Goal: Task Accomplishment & Management: Use online tool/utility

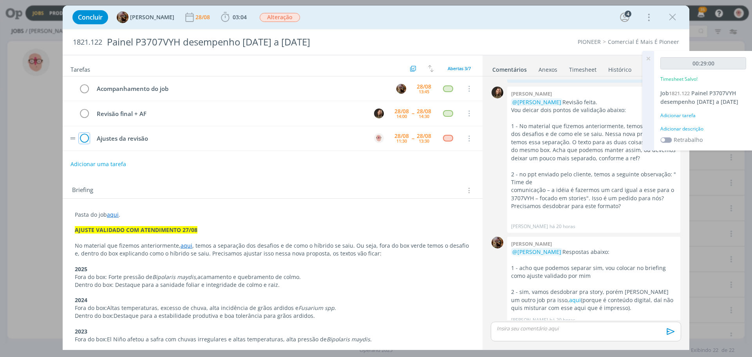
click at [86, 139] on icon "dialog" at bounding box center [84, 139] width 11 height 12
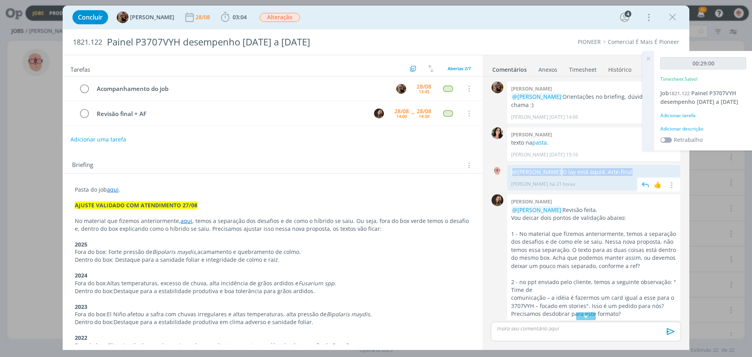
drag, startPoint x: 512, startPoint y: 163, endPoint x: 640, endPoint y: 160, distance: 127.7
click at [640, 168] on p "@Amanda Rodrigues O lay está aqui 4. Arte-final" at bounding box center [593, 172] width 165 height 8
copy p "@Amanda Rodrigues O lay está aqui 4. Arte-final"
click at [574, 330] on p "dialog" at bounding box center [586, 328] width 178 height 7
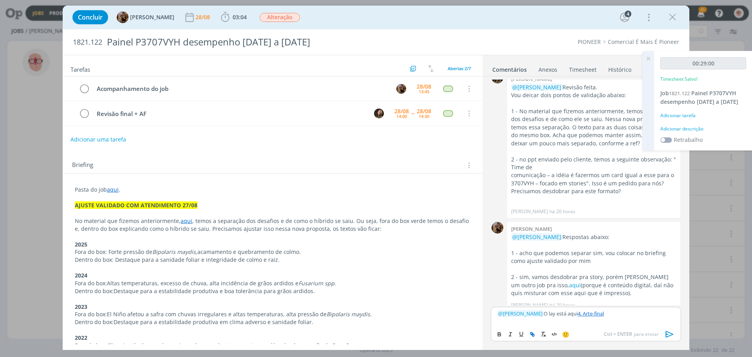
click at [552, 314] on p "﻿ @ Amanda Rodrigues ﻿ O lay está aqui 4. Arte-final" at bounding box center [586, 313] width 178 height 7
click at [588, 314] on p "﻿ @ Amanda Rodrigues ﻿ Ajustes feitos O lay está aqui 4. Arte-final" at bounding box center [586, 313] width 178 height 7
click at [670, 332] on icon "dialog" at bounding box center [670, 334] width 12 height 12
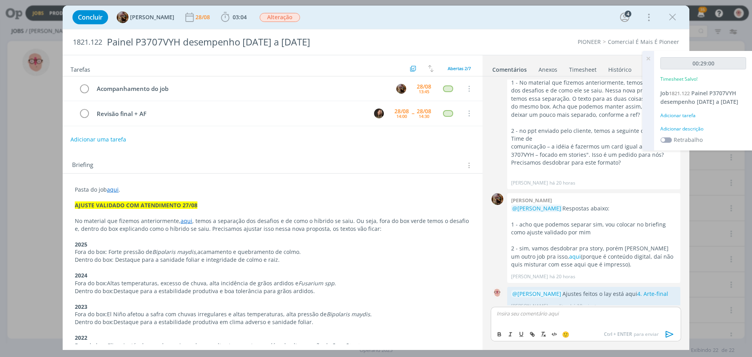
scroll to position [152, 0]
click at [674, 16] on icon "dialog" at bounding box center [672, 17] width 12 height 12
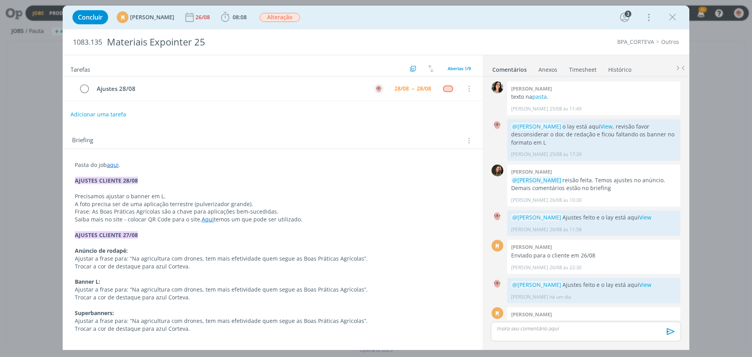
scroll to position [23, 0]
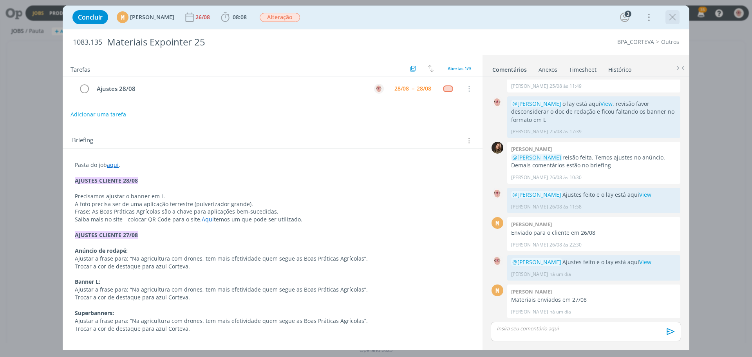
click at [677, 17] on icon "dialog" at bounding box center [672, 17] width 12 height 12
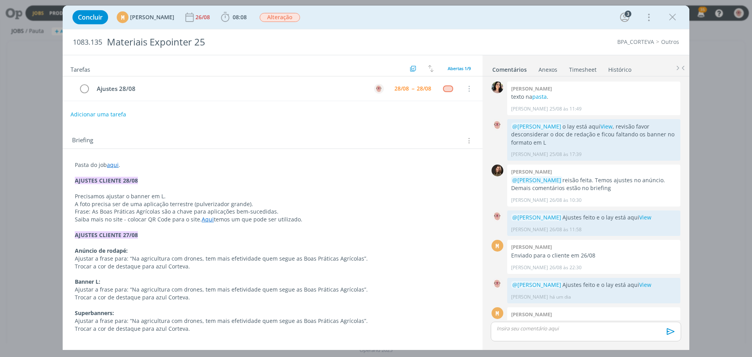
scroll to position [23, 0]
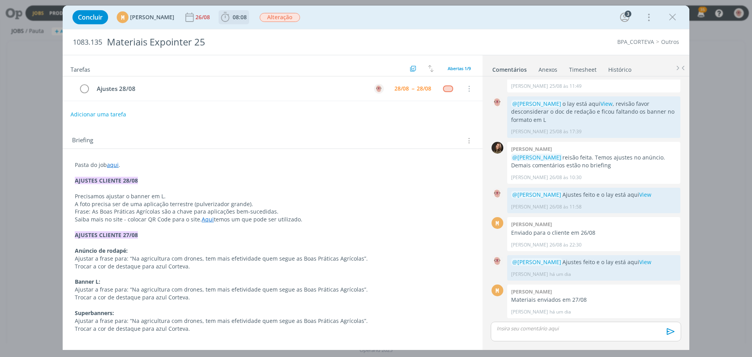
click at [231, 16] on icon "dialog" at bounding box center [225, 17] width 12 height 12
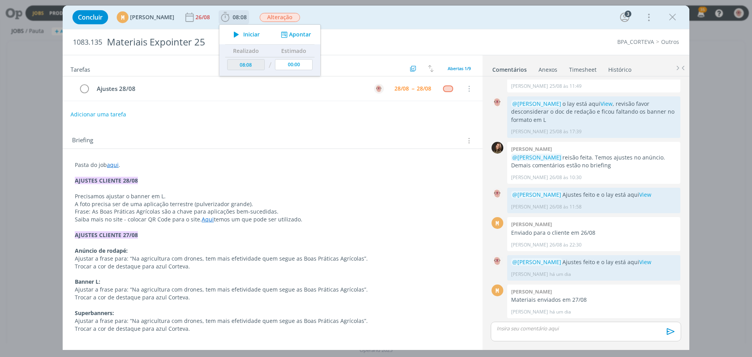
click at [243, 32] on icon "dialog" at bounding box center [236, 34] width 14 height 10
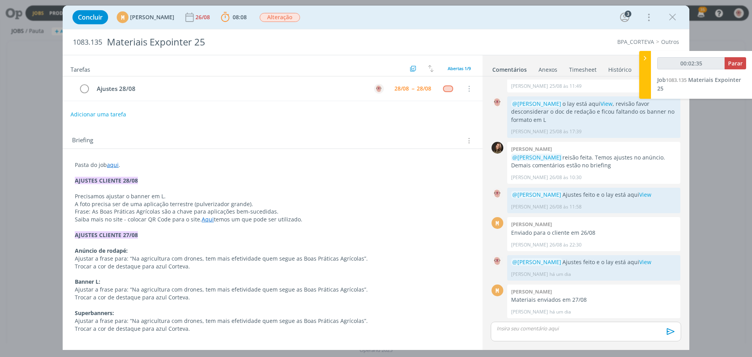
click at [205, 222] on link "Aqui" at bounding box center [208, 218] width 12 height 7
click at [198, 235] on link "https://sobeae.sharepoint.com/:b:/s/SOBEAE/EVhWdno9oMBIhIS9XfE4T6UBMYNQIhcorycg…" at bounding box center [181, 234] width 59 height 10
click at [366, 181] on p "AJUSTES CLIENTE 28/08" at bounding box center [272, 181] width 395 height 8
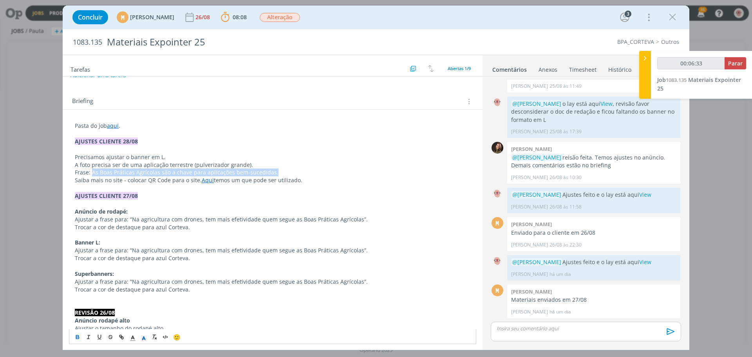
drag, startPoint x: 92, startPoint y: 171, endPoint x: 275, endPoint y: 171, distance: 182.8
click at [275, 171] on p "Frase: As Boas Práticas Agrícolas são a chave para aplicações bem-sucedidas." at bounding box center [272, 172] width 395 height 8
copy p "As Boas Práticas Agrícolas são a chave para aplicações bem-sucedidas."
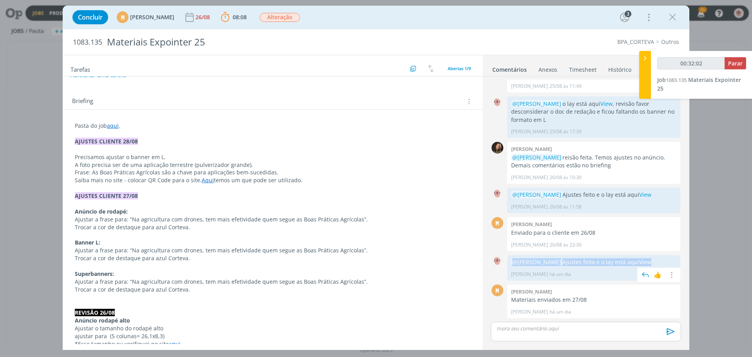
drag, startPoint x: 512, startPoint y: 261, endPoint x: 667, endPoint y: 255, distance: 154.8
click at [667, 255] on div "@Mariana Kochenborger Ajustes feito e o lay está aqui View Alessandro Mença há …" at bounding box center [593, 267] width 173 height 25
copy p "@Mariana Kochenborger Ajustes feito e o lay está aqui View"
click at [579, 328] on p "dialog" at bounding box center [586, 328] width 178 height 7
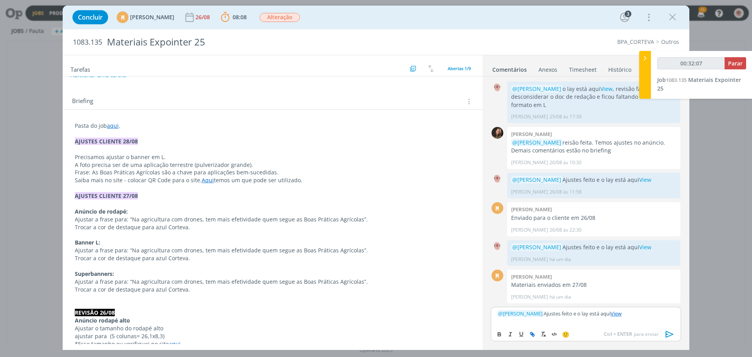
click at [668, 334] on icon "dialog" at bounding box center [670, 334] width 12 height 12
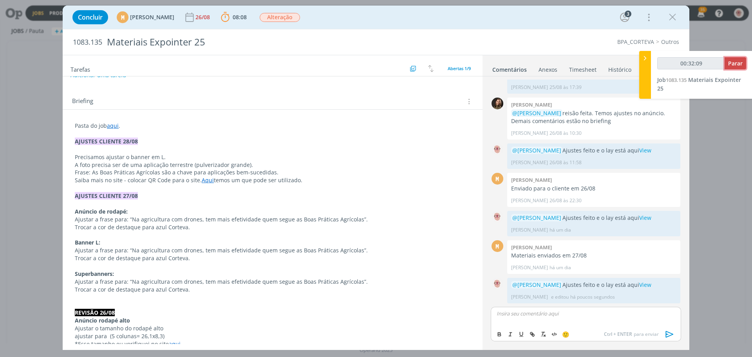
click at [734, 65] on span "Parar" at bounding box center [735, 63] width 14 height 7
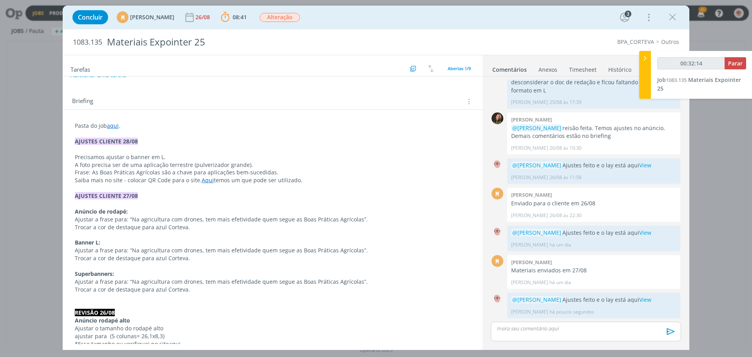
type input "00:33:00"
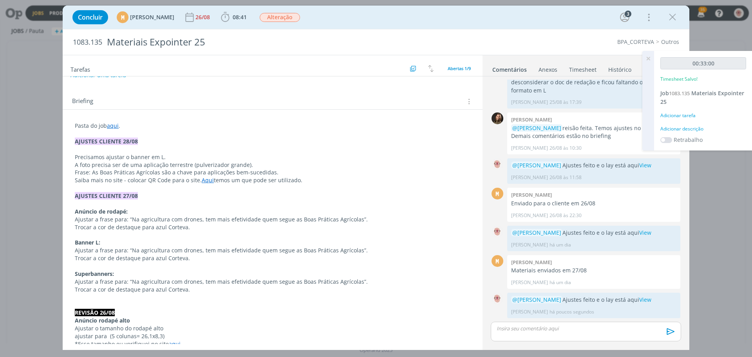
click at [688, 127] on div "Adicionar descrição" at bounding box center [703, 128] width 86 height 7
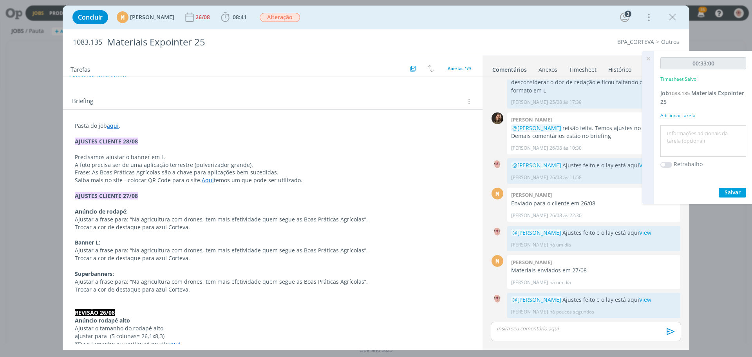
click at [688, 127] on textarea at bounding box center [703, 141] width 82 height 28
type textarea "Ajustes"
click at [724, 193] on span "Salvar" at bounding box center [732, 191] width 16 height 7
click at [648, 59] on icon at bounding box center [648, 58] width 14 height 15
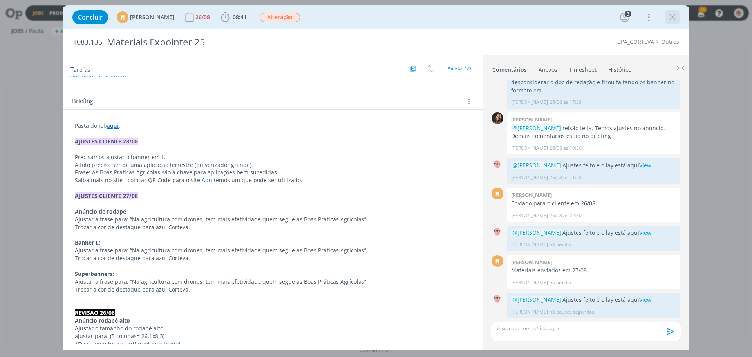
click at [671, 16] on icon "dialog" at bounding box center [672, 17] width 12 height 12
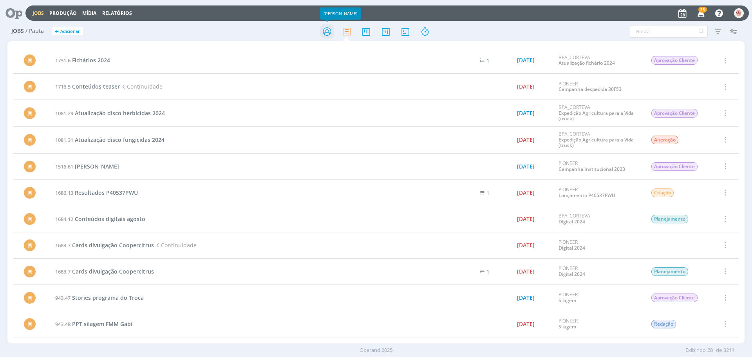
click at [328, 29] on icon at bounding box center [327, 31] width 14 height 15
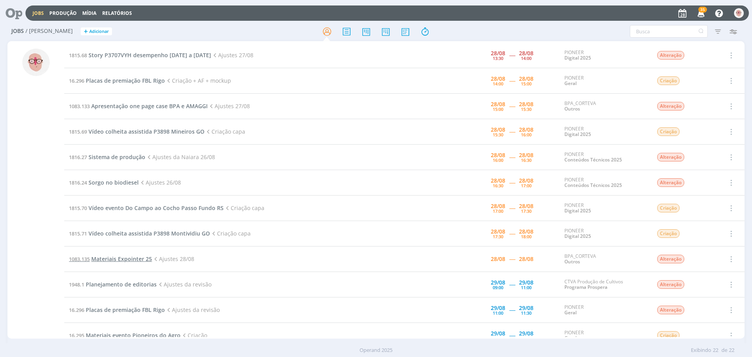
click at [131, 256] on span "Materiais Expointer 25" at bounding box center [121, 258] width 61 height 7
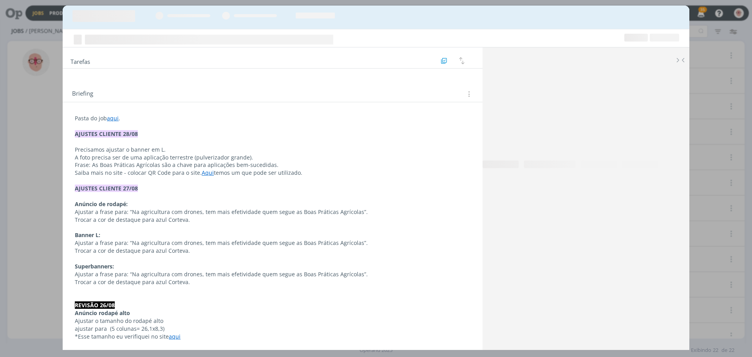
scroll to position [52, 0]
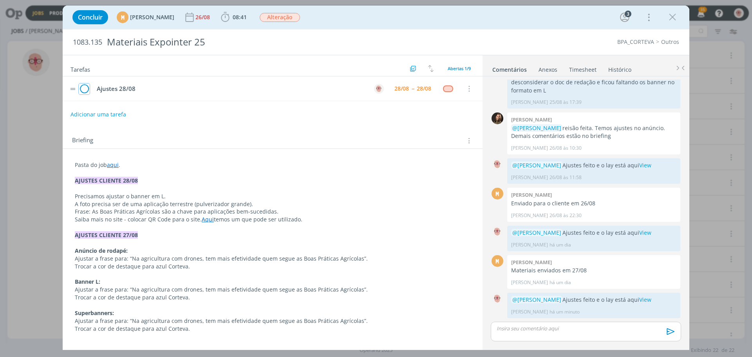
click at [85, 91] on icon "dialog" at bounding box center [84, 89] width 11 height 12
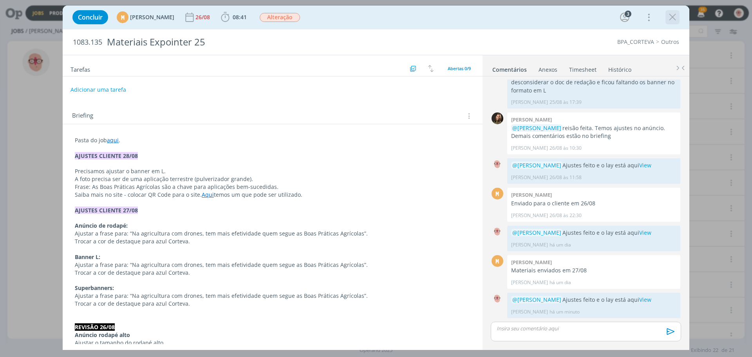
click at [675, 16] on icon "dialog" at bounding box center [672, 17] width 12 height 12
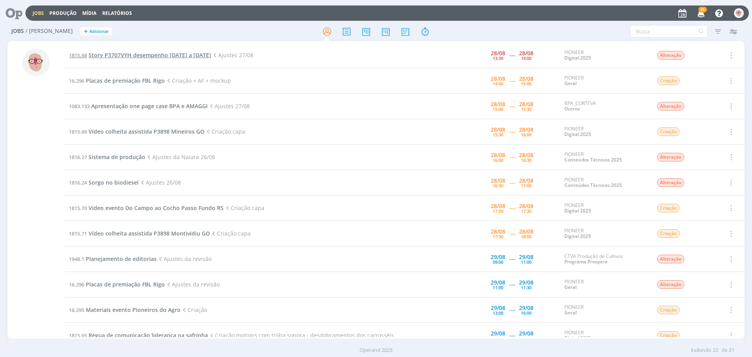
click at [132, 58] on span "Story P3707VYH desempenho 2022 a 2025" at bounding box center [149, 54] width 123 height 7
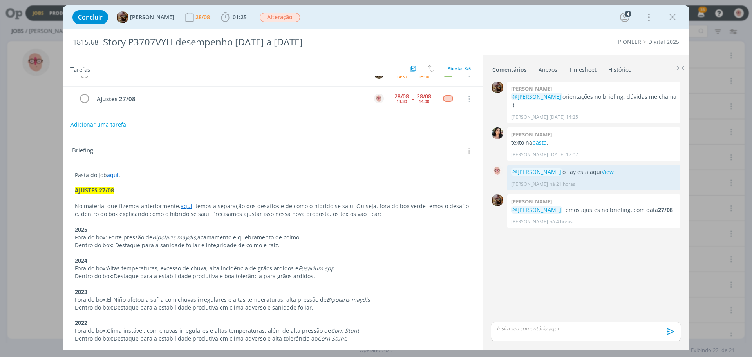
scroll to position [39, 0]
click at [230, 15] on icon "dialog" at bounding box center [225, 17] width 12 height 12
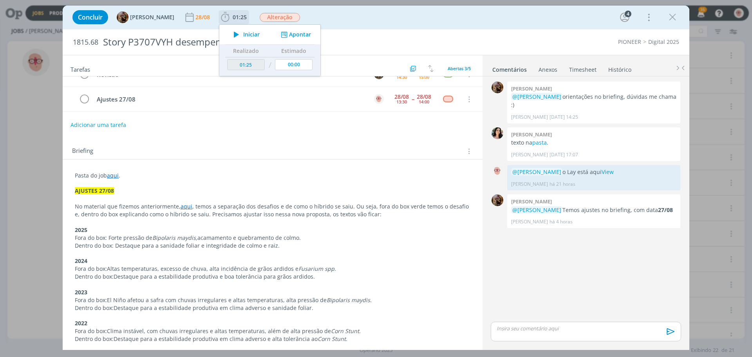
click at [243, 33] on icon "dialog" at bounding box center [236, 34] width 14 height 10
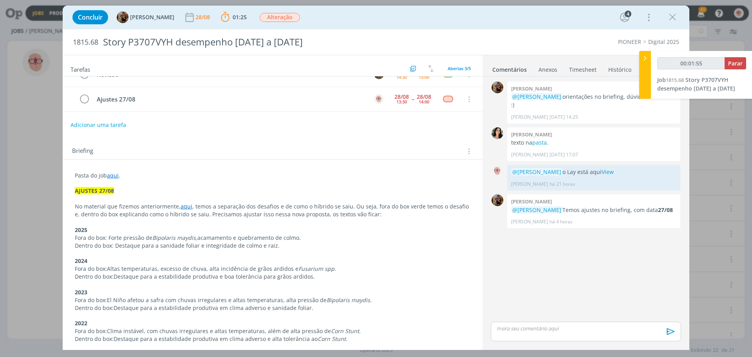
drag, startPoint x: 115, startPoint y: 245, endPoint x: 274, endPoint y: 244, distance: 159.3
click at [274, 244] on p "Dentro do box: Destaque para a sanidade foliar e integridade de colmo e raiz." at bounding box center [272, 246] width 395 height 8
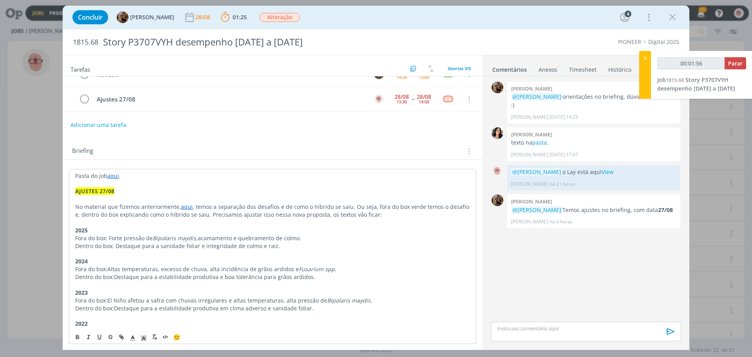
copy p "Destaque para a sanidade foliar e integridade de colmo e raiz."
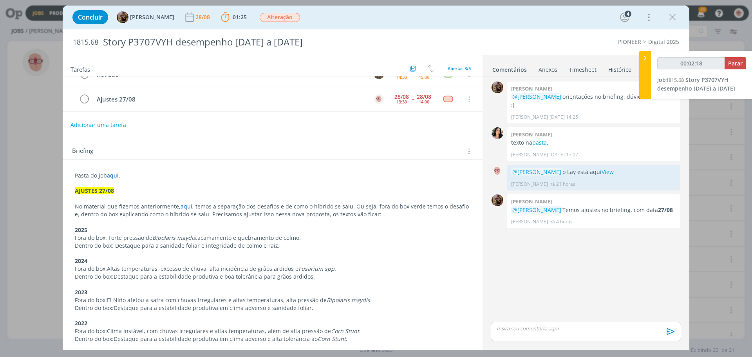
click at [280, 245] on p "Dentro do box: Destaque para a sanidade foliar e integridade de colmo e raiz." at bounding box center [272, 246] width 395 height 8
drag, startPoint x: 280, startPoint y: 245, endPoint x: 114, endPoint y: 247, distance: 165.6
click at [114, 247] on p "Dentro do box: Destaque para a sanidade foliar e integridade de colmo e raiz." at bounding box center [272, 246] width 395 height 8
copy p "Destaque para a sanidade foliar e integridade de colmo e raiz."
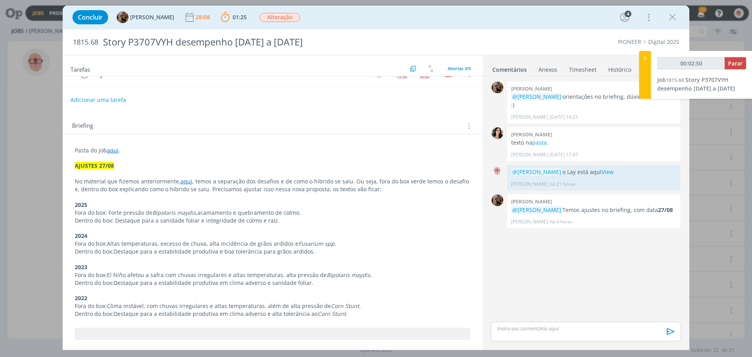
scroll to position [78, 0]
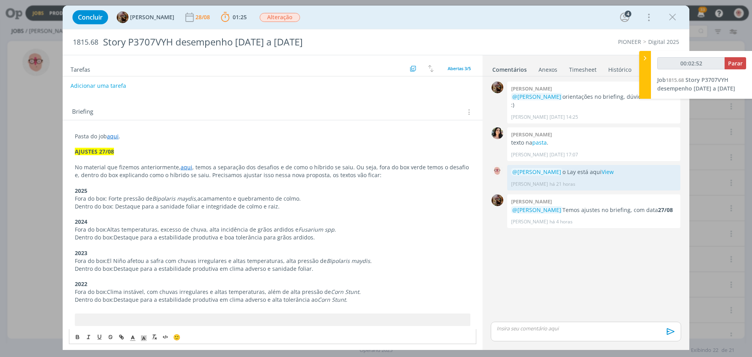
drag, startPoint x: 115, startPoint y: 236, endPoint x: 315, endPoint y: 236, distance: 200.1
click at [315, 236] on p "Dentro do box: Destaque para a estabilidade produtiva e boa tolerância para grã…" at bounding box center [272, 237] width 395 height 8
copy p "Destaque para a estabilidade produtiva e boa tolerância para grãos ardidos.​"
drag, startPoint x: 115, startPoint y: 269, endPoint x: 309, endPoint y: 269, distance: 193.8
click at [309, 269] on p "Dentro do box: Destaque para a estabilidade produtiva em clima adverso e sanida…" at bounding box center [272, 269] width 395 height 8
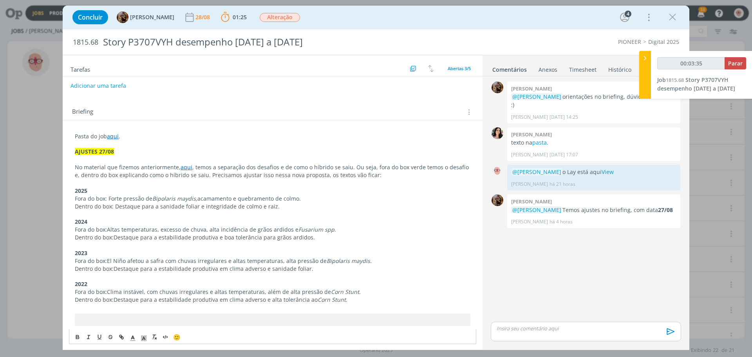
copy p "Destaque para a estabilidade produtiva em clima adverso e sanidade foliar."
drag, startPoint x: 115, startPoint y: 299, endPoint x: 359, endPoint y: 301, distance: 243.1
click at [359, 301] on p "Dentro do box: Destaque para a estabilidade produtiva em clima adverso e alta t…" at bounding box center [272, 300] width 395 height 8
copy p "Destaque para a estabilidade produtiva em clima adverso e alta tolerância ao Co…"
drag, startPoint x: 108, startPoint y: 198, endPoint x: 302, endPoint y: 197, distance: 194.2
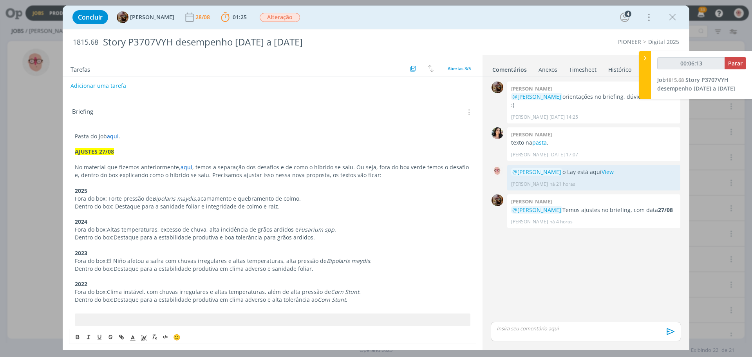
click at [302, 197] on p "Fora do box: Forte pressão de Bipolaris maydis,  acamamento e quebramento de co…" at bounding box center [272, 199] width 395 height 8
copy p "Forte pressão de Bipolaris maydis,  acamamento e quebramento de colmo."
drag, startPoint x: 108, startPoint y: 229, endPoint x: 330, endPoint y: 233, distance: 221.6
click at [330, 233] on p "Fora do box: Altas temperaturas, excesso de chuva, alta incidência de grãos ard…" at bounding box center [272, 230] width 395 height 8
copy p "Altas temperaturas, excesso de chuva, alta incidência de grãos ardidos e Fusari…"
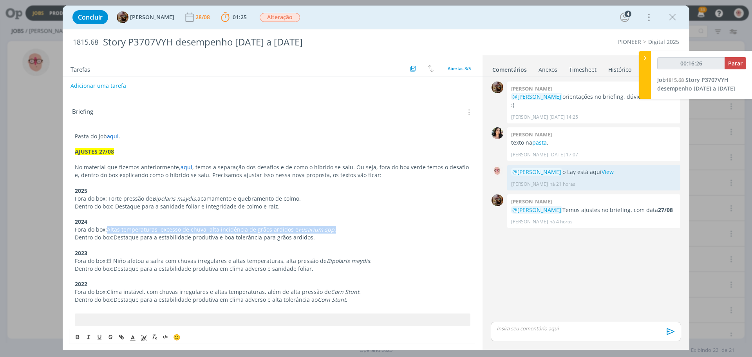
drag, startPoint x: 108, startPoint y: 260, endPoint x: 366, endPoint y: 258, distance: 258.4
click at [366, 258] on p "Fora do box: El Niño afetou a safra com chuvas irregulares e altas temperaturas…" at bounding box center [272, 261] width 395 height 8
copy p "El Niño afetou a safra com chuvas irregulares e altas temperaturas, alta pressã…"
drag, startPoint x: 108, startPoint y: 289, endPoint x: 354, endPoint y: 290, distance: 246.3
click at [354, 290] on p "Fora do box: Clima instável, com chuvas irregulares e altas temperaturas, além …" at bounding box center [272, 292] width 395 height 8
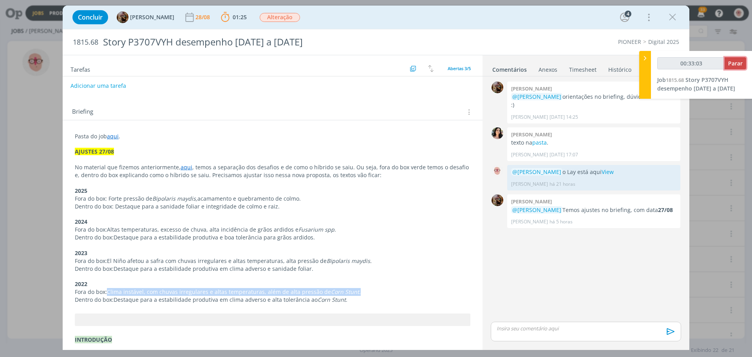
click at [742, 67] on span "Parar" at bounding box center [735, 63] width 14 height 7
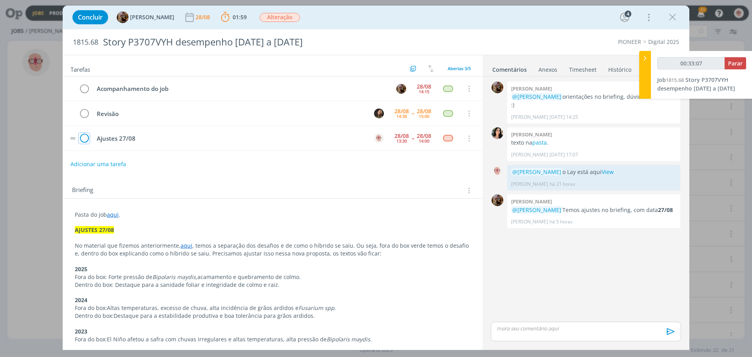
click at [87, 139] on icon "dialog" at bounding box center [84, 139] width 11 height 12
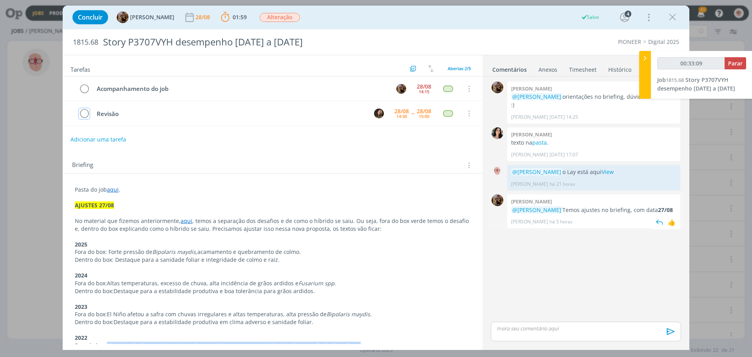
type input "00:34:00"
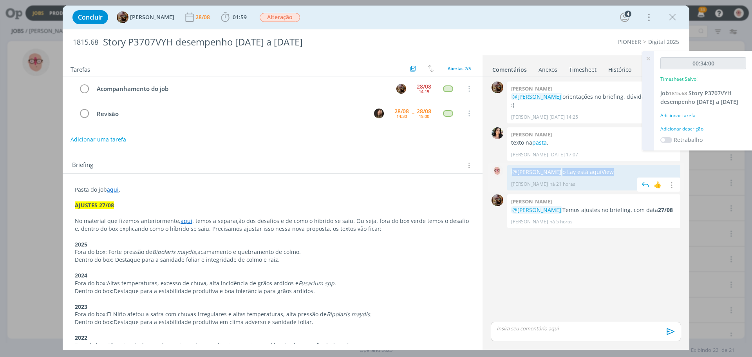
drag, startPoint x: 513, startPoint y: 164, endPoint x: 633, endPoint y: 159, distance: 119.9
click at [633, 165] on div "@Amanda Rodrigues o Lay está aqui View Alessandro Mença há 21 horas 👍 Editar Ex…" at bounding box center [593, 177] width 173 height 25
click at [530, 329] on p "dialog" at bounding box center [586, 328] width 178 height 7
click at [551, 314] on p "﻿ @ Amanda Rodrigues ﻿ o Lay está aqui View" at bounding box center [586, 313] width 178 height 7
click at [671, 333] on icon "dialog" at bounding box center [670, 334] width 12 height 12
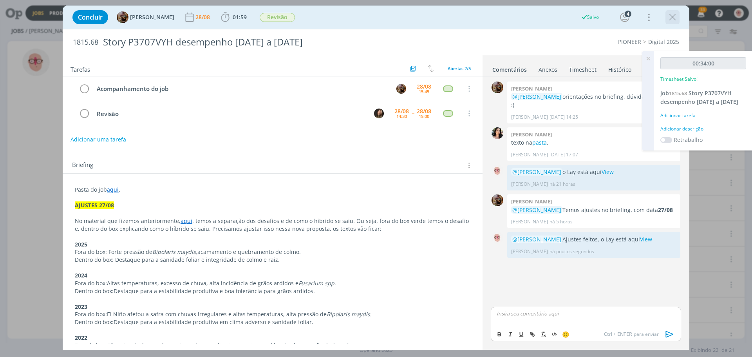
click at [675, 16] on icon "dialog" at bounding box center [672, 17] width 12 height 12
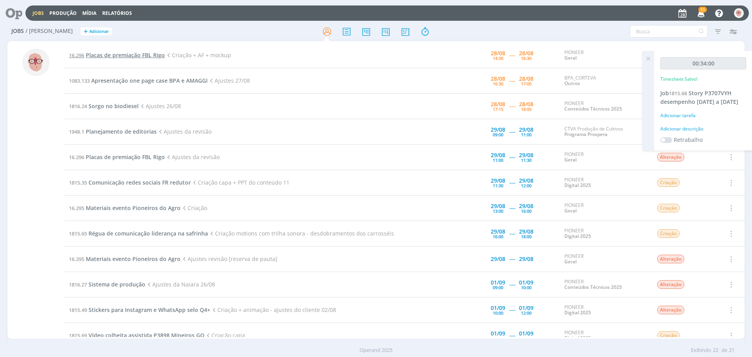
click at [118, 57] on span "Placas de premiação FBL Rigo" at bounding box center [125, 54] width 79 height 7
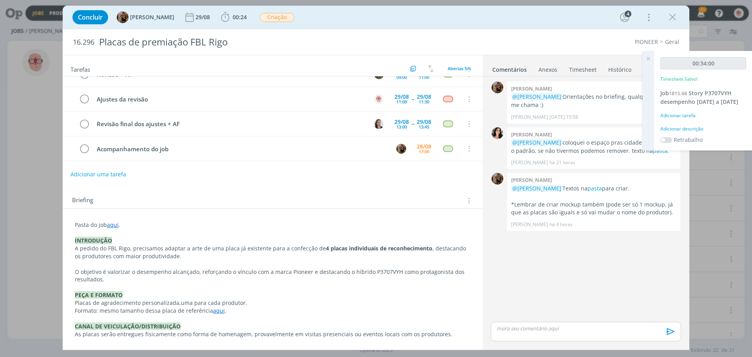
scroll to position [78, 0]
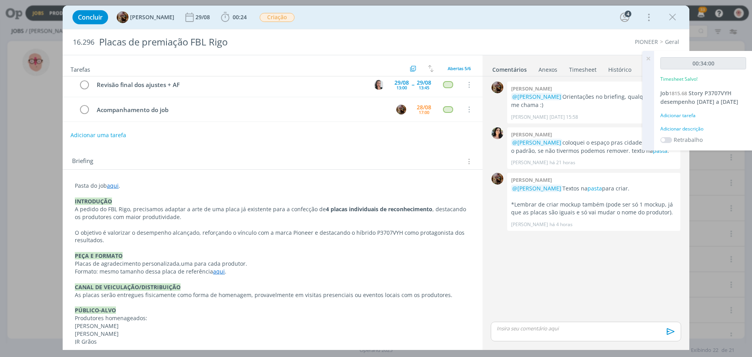
click at [218, 274] on link "aqui" at bounding box center [219, 270] width 12 height 7
click at [215, 286] on link "https://sobeae.sharepoint.com/:f:/s/SOBEAE/EgodNIUPyNlFqua19S0LRJkBpHZfDBq8Fbv8…" at bounding box center [192, 286] width 59 height 10
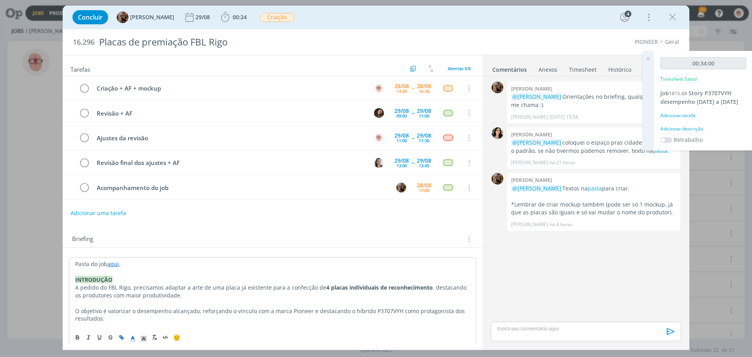
scroll to position [0, 0]
click at [230, 19] on icon "dialog" at bounding box center [225, 17] width 12 height 12
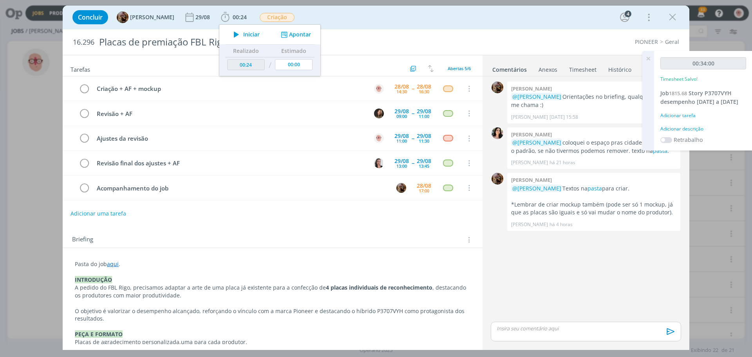
click at [648, 59] on icon at bounding box center [648, 58] width 14 height 15
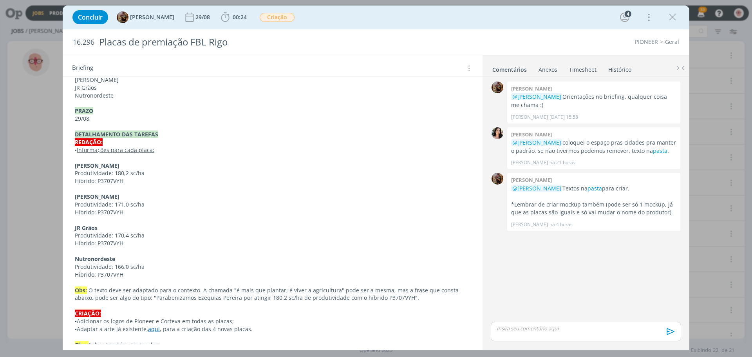
scroll to position [342, 0]
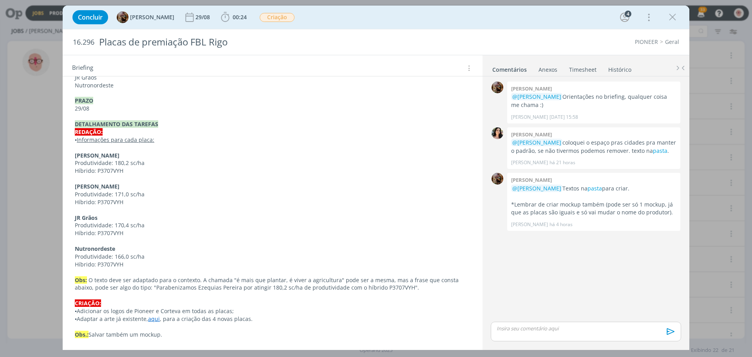
click at [156, 318] on link "aqui" at bounding box center [154, 318] width 12 height 7
click at [158, 304] on link "https://sobeae.sharepoint.com/:f:/s/SOBEAE/EgodNIUPyNlFqua19S0LRJkBpHZfDBq8Fbv8…" at bounding box center [130, 303] width 59 height 10
click at [276, 248] on p "Nutronordeste" at bounding box center [272, 249] width 395 height 8
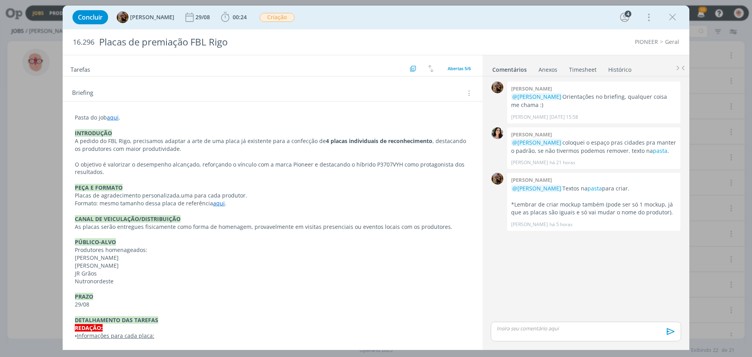
scroll to position [0, 0]
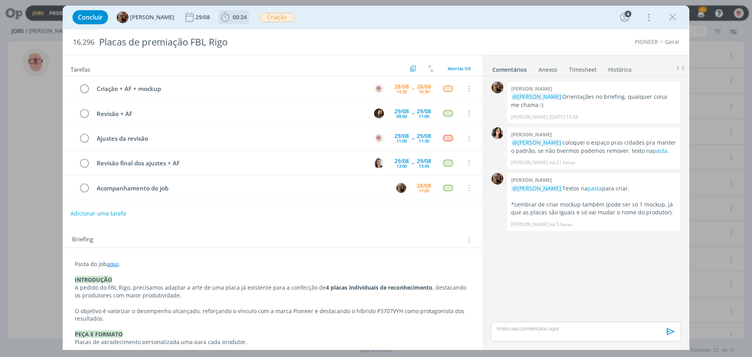
click at [231, 15] on icon "dialog" at bounding box center [225, 17] width 12 height 12
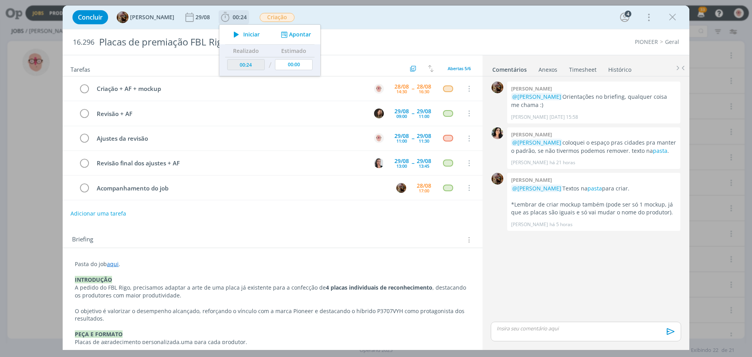
click at [240, 34] on icon "dialog" at bounding box center [236, 34] width 14 height 10
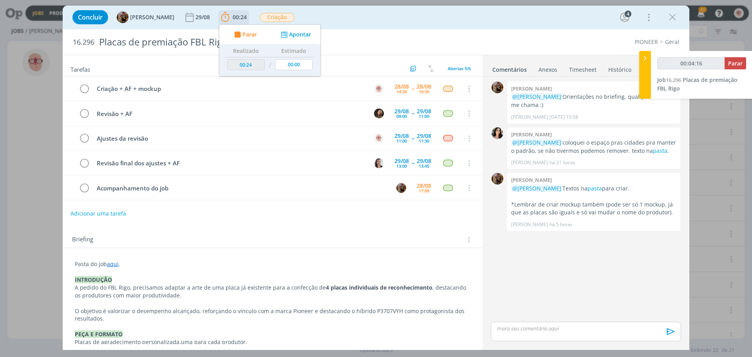
click at [307, 35] on button "Apontar" at bounding box center [295, 35] width 32 height 8
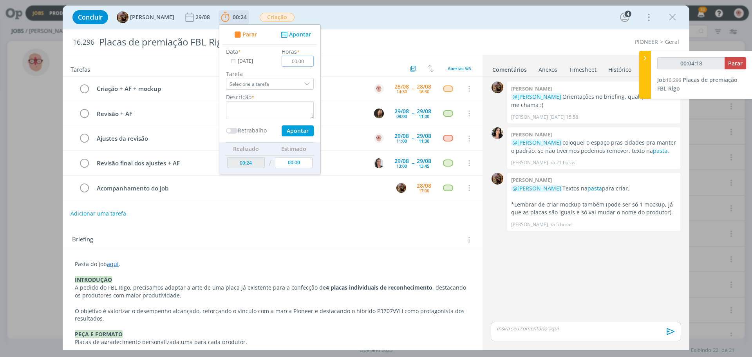
drag, startPoint x: 303, startPoint y: 59, endPoint x: 308, endPoint y: 59, distance: 5.1
click at [308, 59] on input "00:00" at bounding box center [297, 61] width 32 height 11
click at [307, 59] on input "00:00" at bounding box center [297, 61] width 32 height 11
click at [305, 61] on input "00:00" at bounding box center [297, 61] width 32 height 11
drag, startPoint x: 305, startPoint y: 61, endPoint x: 311, endPoint y: 61, distance: 6.3
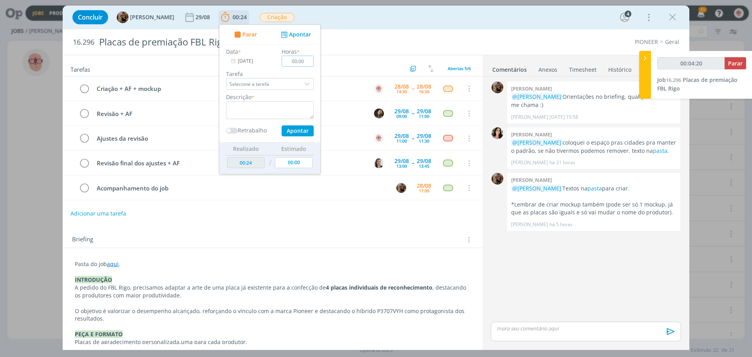
click at [311, 61] on input "00:00" at bounding box center [297, 61] width 32 height 11
type input "00:04:21"
type input "00:04"
type input "00:04:22"
type input "00:45"
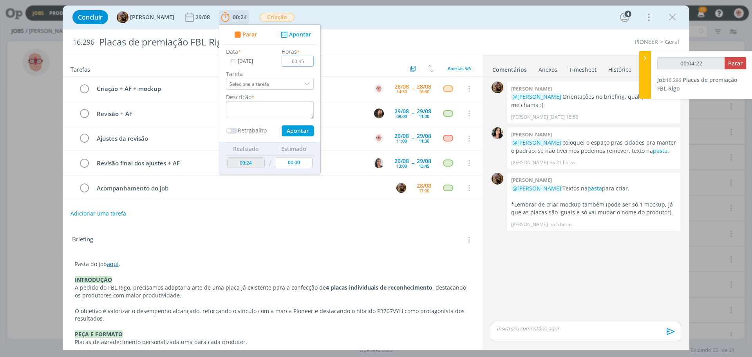
type input "00:04:23"
type input "00:45"
click at [289, 107] on textarea "dialog" at bounding box center [270, 110] width 88 height 18
type input "00:04:24"
type textarea "r"
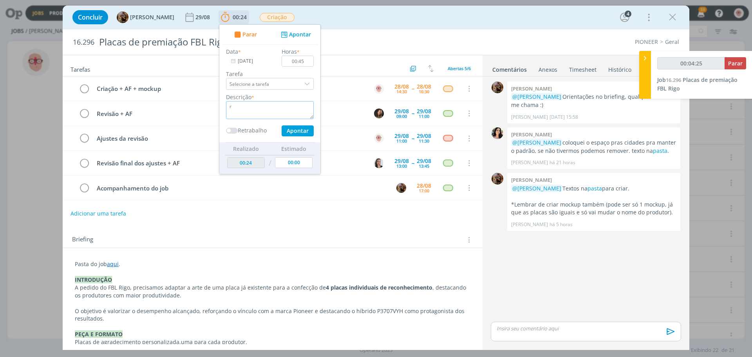
type input "00:04:26"
type input "00:04:28"
type textarea "C"
type input "00:04:29"
type textarea "Cai"
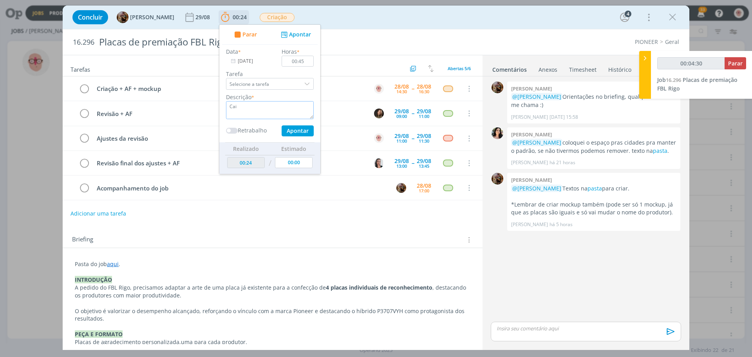
type input "00:04:31"
type textarea "Cr"
type input "00:04:32"
type textarea "Cria"
type input "00:04:36"
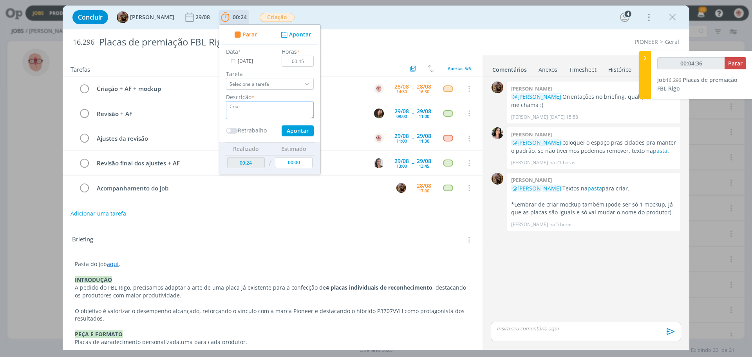
type textarea "Criaçã"
type input "00:04:37"
type textarea "Criação"
type input "00:04:58"
type textarea "Criação"
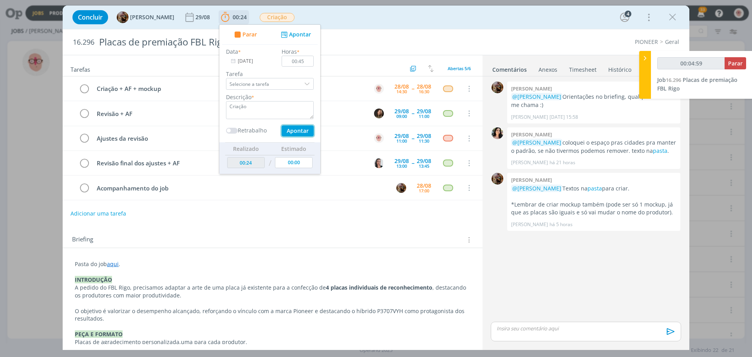
click at [307, 130] on button "Apontar" at bounding box center [297, 130] width 32 height 11
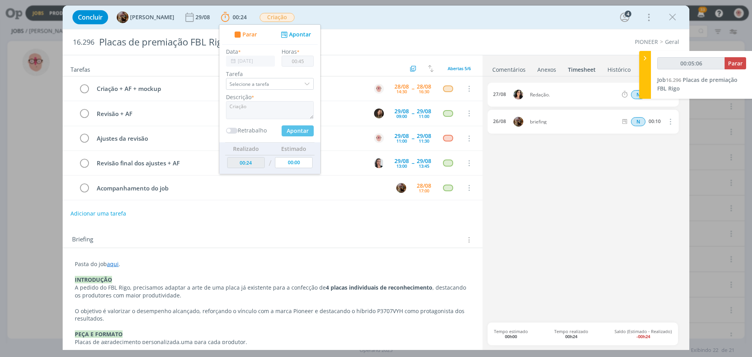
click at [469, 43] on div "PIONEER Geral" at bounding box center [555, 42] width 256 height 8
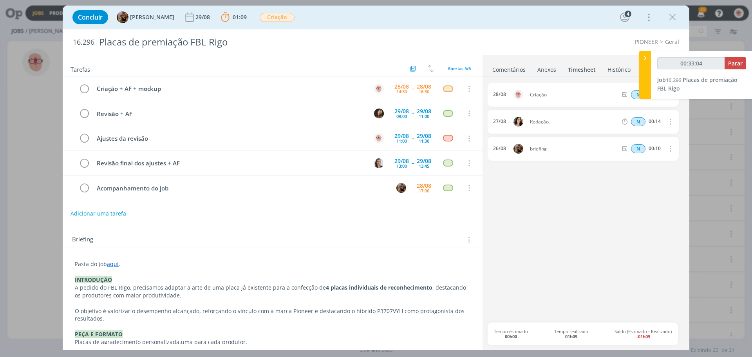
type input "00:34:04"
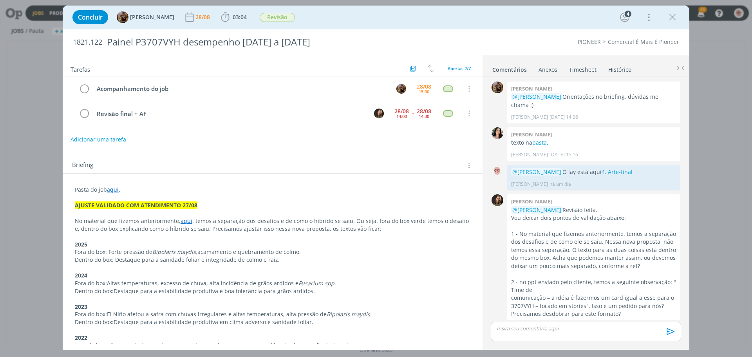
scroll to position [137, 0]
